Goal: Use online tool/utility: Utilize a website feature to perform a specific function

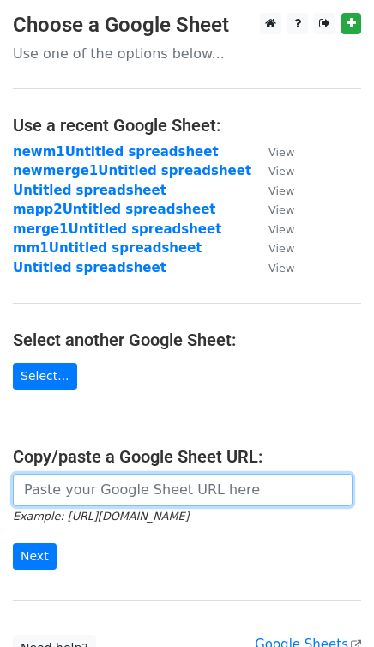
drag, startPoint x: 0, startPoint y: 0, endPoint x: 163, endPoint y: 495, distance: 521.4
click at [163, 495] on input "url" at bounding box center [183, 490] width 340 height 33
paste input "https://docs.google.com/spreadsheets/d/1CoCAi_kJgpUNH1hzudsrz9RqUOUH3O7_hgaK4o0…"
type input "https://docs.google.com/spreadsheets/d/1CoCAi_kJgpUNH1hzudsrz9RqUOUH3O7_hgaK4o0…"
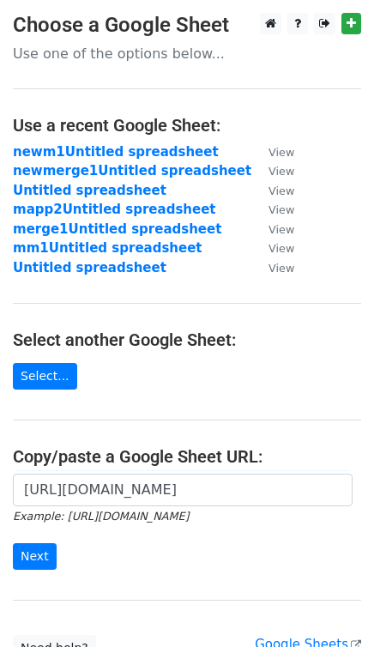
click at [163, 548] on form "https://docs.google.com/spreadsheets/d/1CoCAi_kJgpUNH1hzudsrz9RqUOUH3O7_hgaK4o0…" at bounding box center [187, 522] width 348 height 96
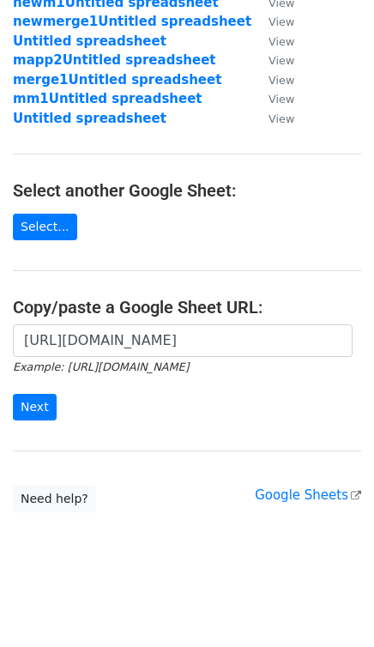
scroll to position [151, 0]
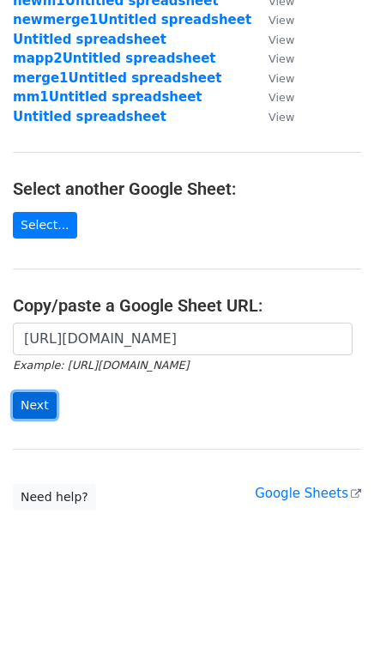
click at [23, 410] on input "Next" at bounding box center [35, 405] width 44 height 27
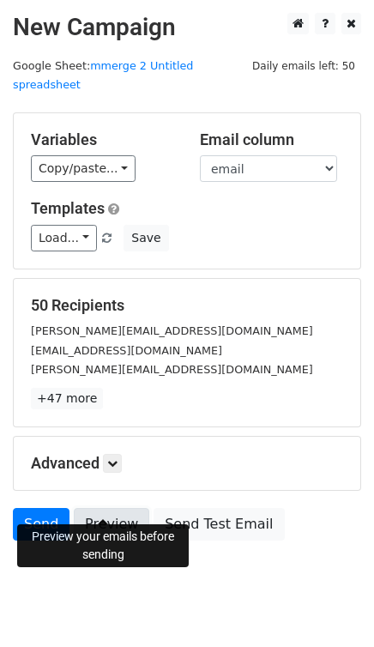
click at [112, 510] on link "Preview" at bounding box center [112, 524] width 76 height 33
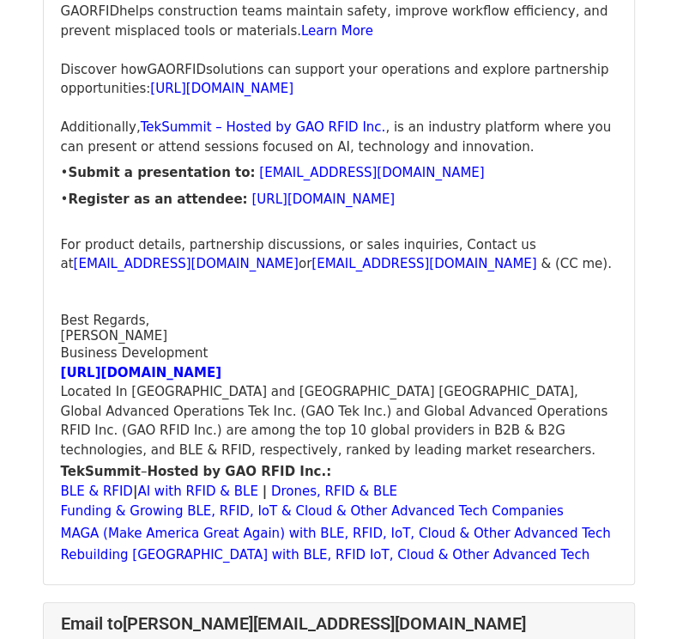
scroll to position [3433, 0]
